Goal: Transaction & Acquisition: Purchase product/service

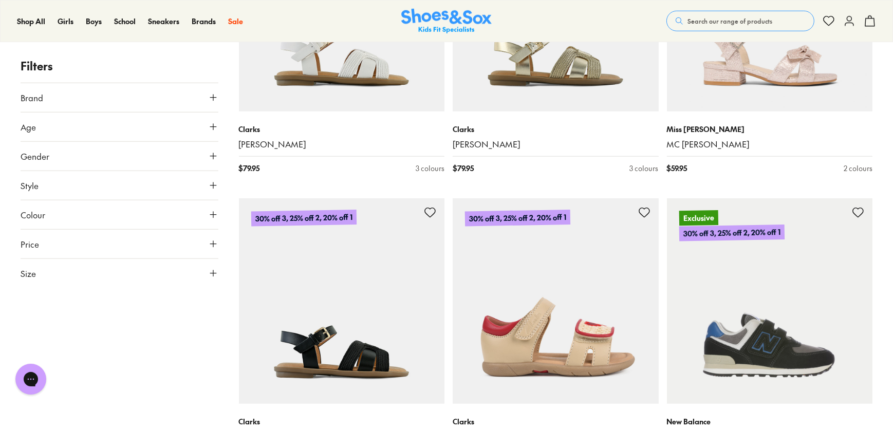
scroll to position [1214, 0]
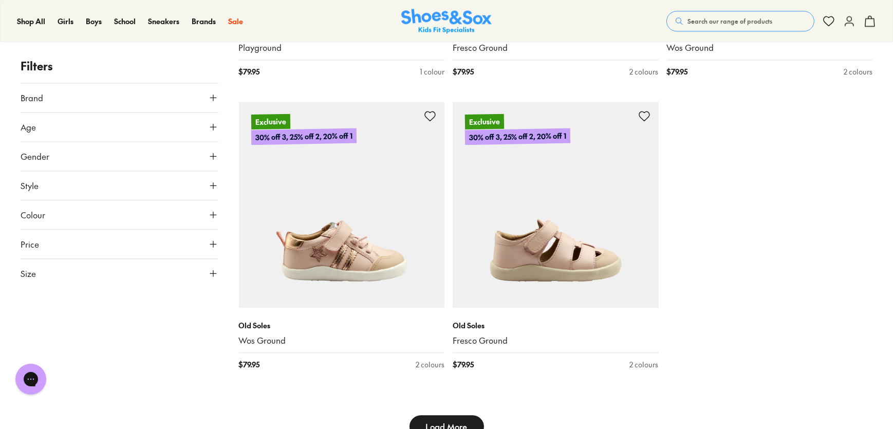
scroll to position [3315, 0]
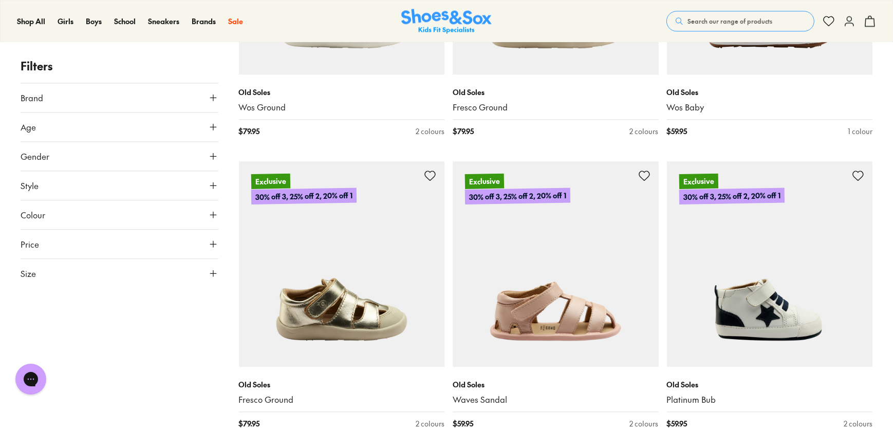
click at [446, 185] on div "Load Previous 30% off 3, 25% off 2, 20% off 1 Crocs Classic Clog Craft Daisy Yo…" at bounding box center [556, 129] width 634 height 6474
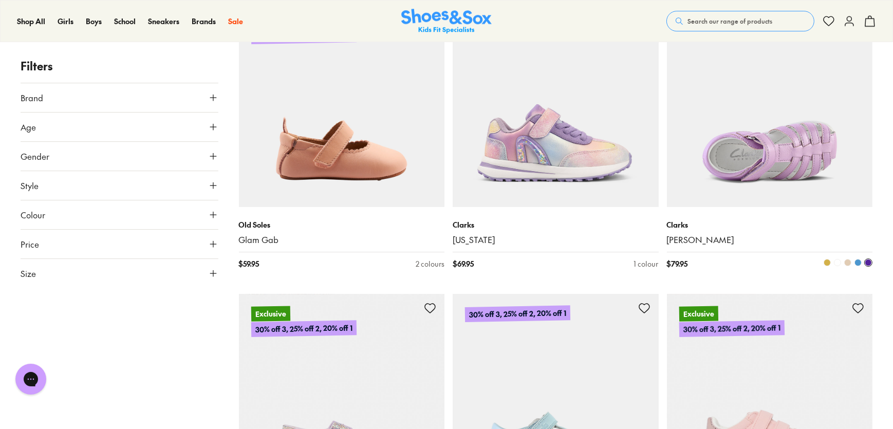
scroll to position [4062, 0]
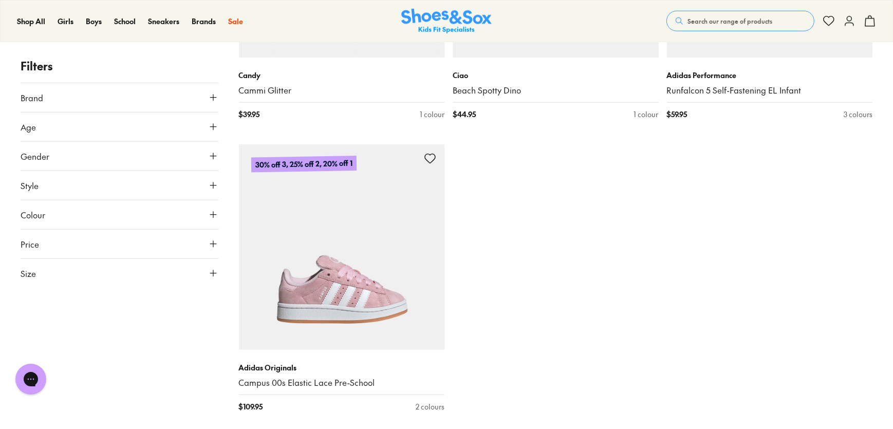
scroll to position [6444, 0]
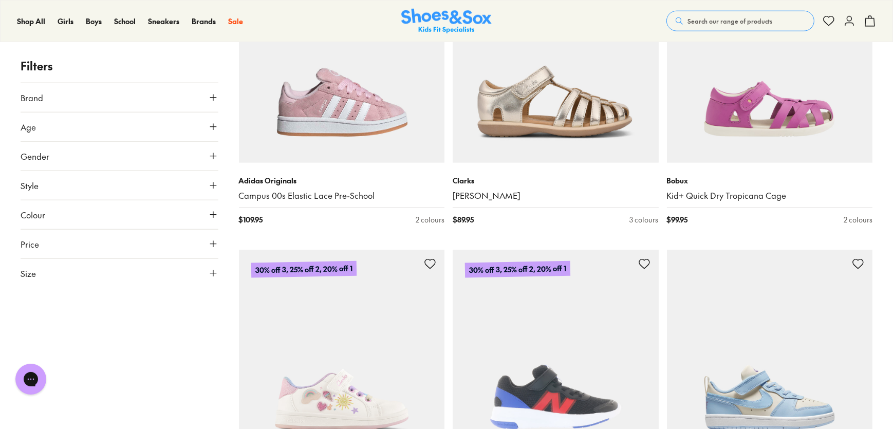
click at [428, 275] on img at bounding box center [342, 353] width 206 height 206
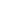
click at [0, 0] on html at bounding box center [0, 0] width 0 height 0
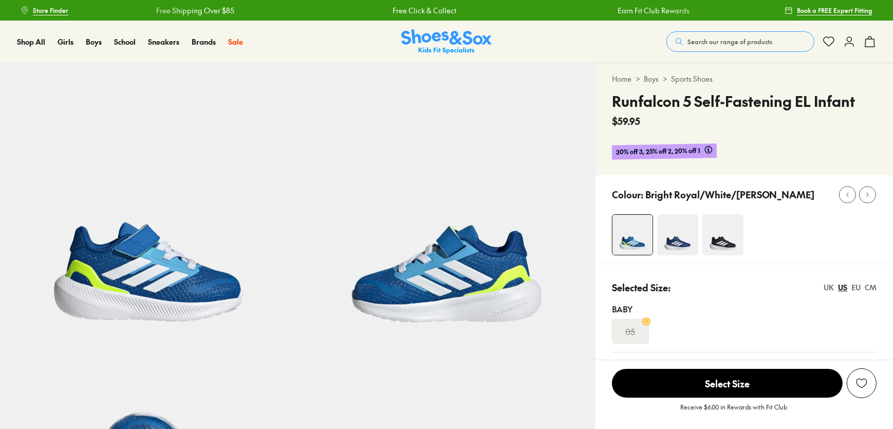
select select "*"
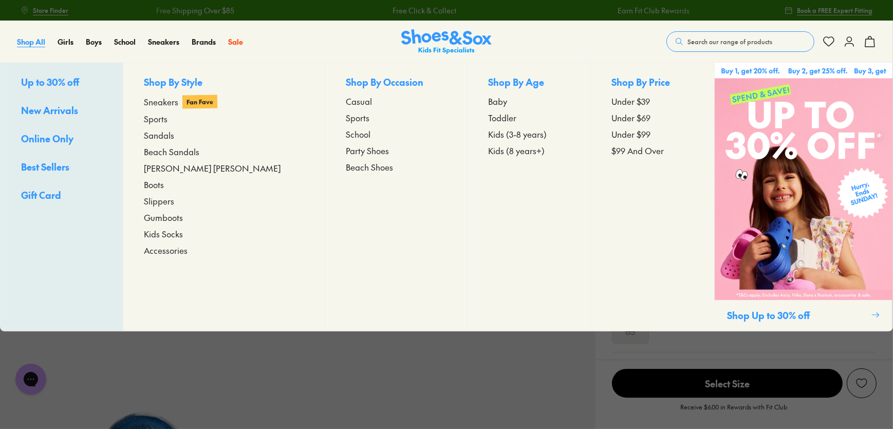
click at [39, 43] on span "Shop All" at bounding box center [31, 41] width 28 height 10
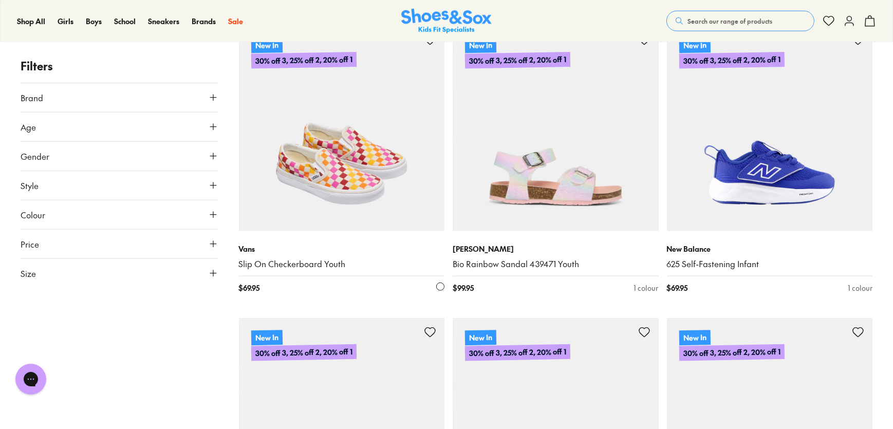
scroll to position [1494, 0]
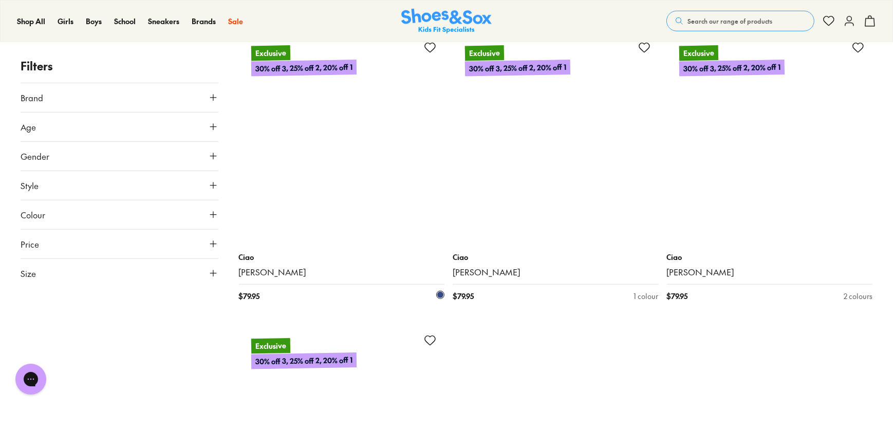
scroll to position [5979, 0]
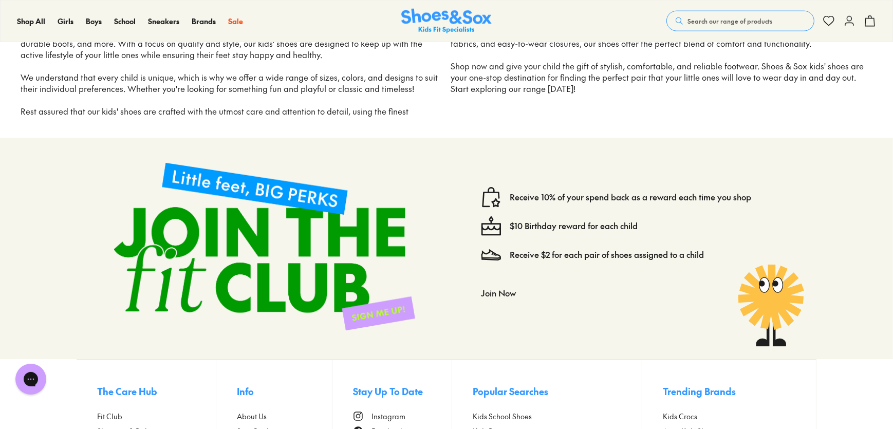
scroll to position [6666, 0]
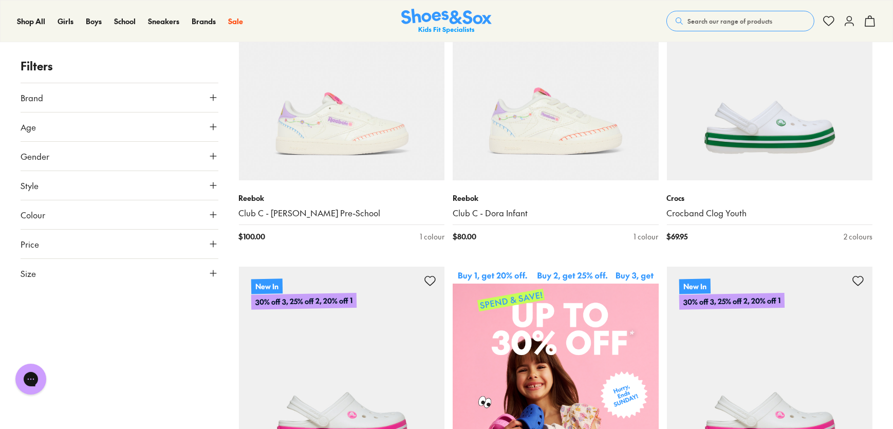
scroll to position [280, 0]
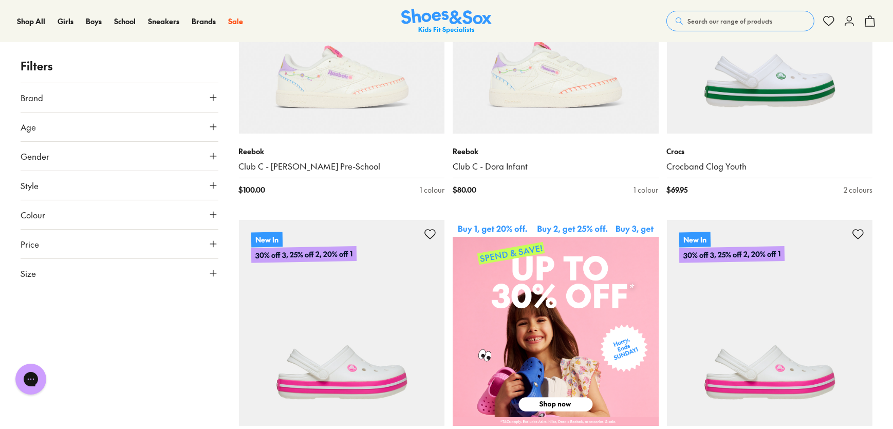
click at [735, 15] on button "Search our range of products" at bounding box center [740, 21] width 148 height 21
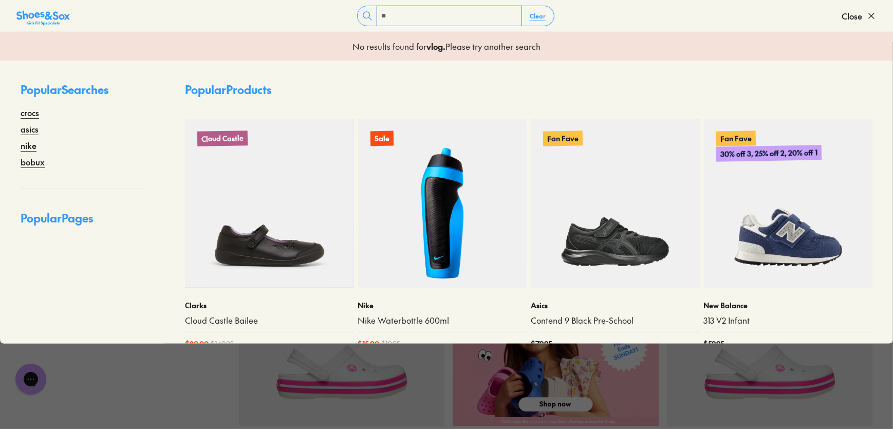
type input "*"
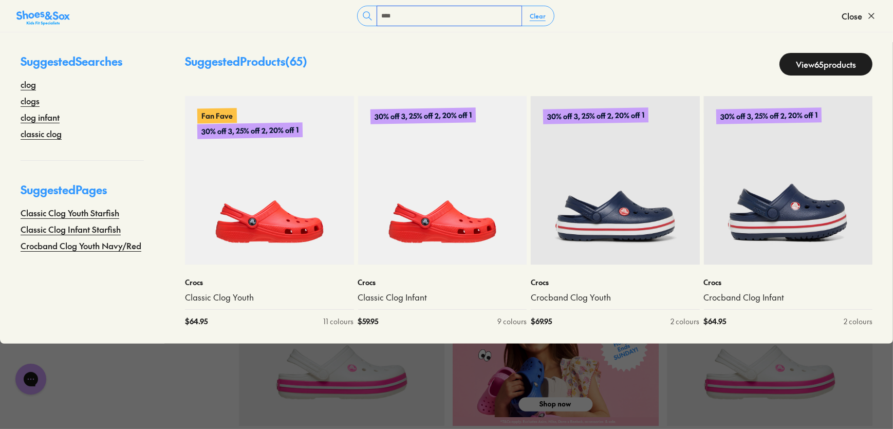
type input "****"
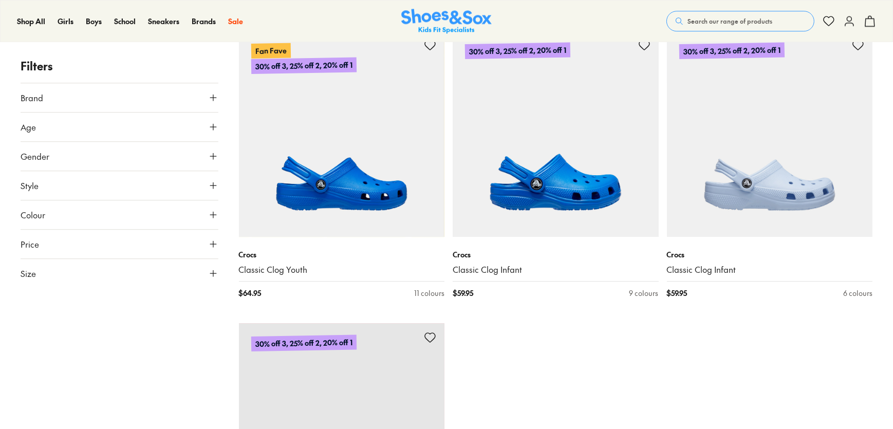
scroll to position [3801, 0]
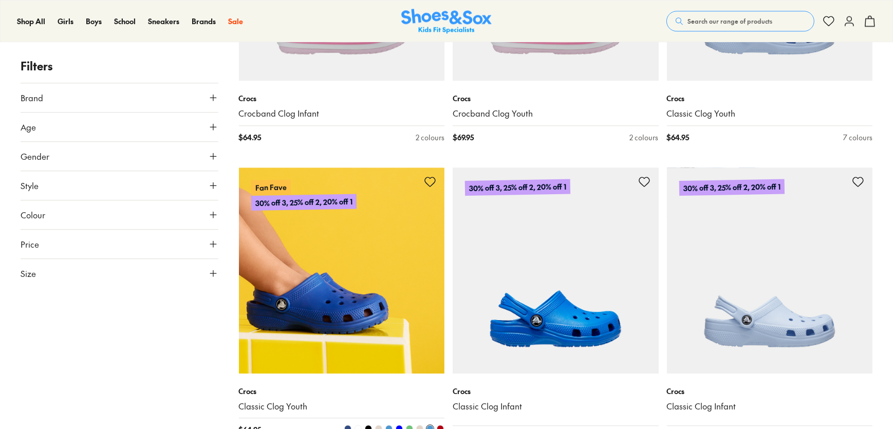
click at [393, 261] on img at bounding box center [342, 270] width 206 height 206
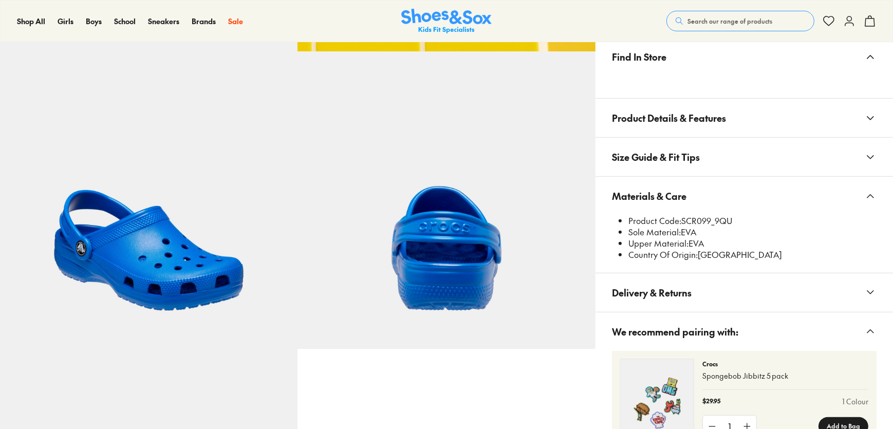
select select "*"
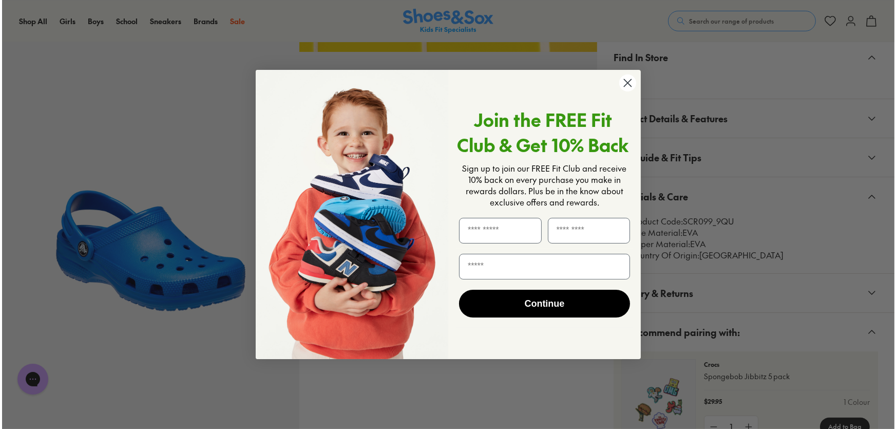
scroll to position [607, 0]
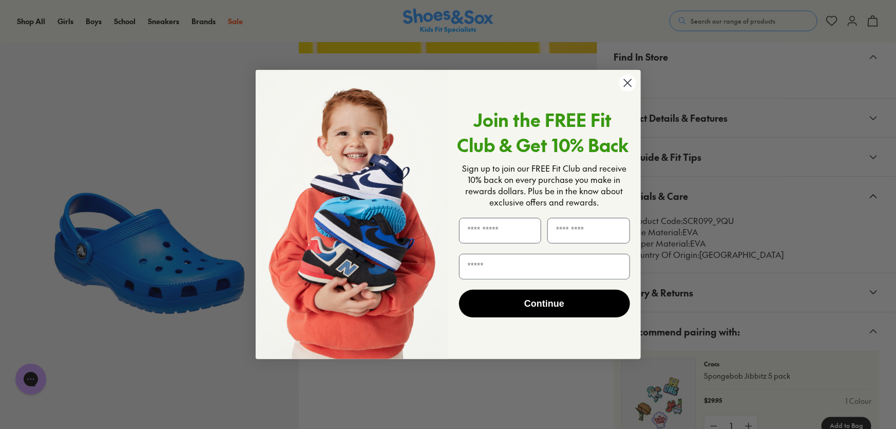
click at [624, 86] on circle "Close dialog" at bounding box center [627, 82] width 17 height 17
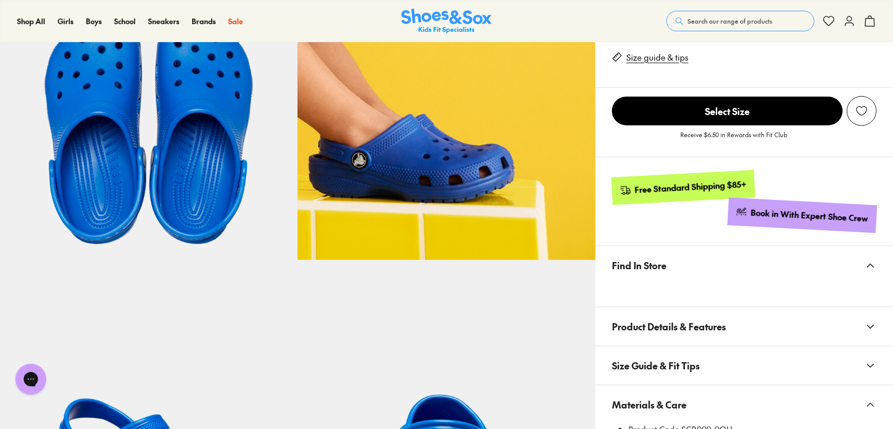
scroll to position [46, 0]
